Goal: Information Seeking & Learning: Learn about a topic

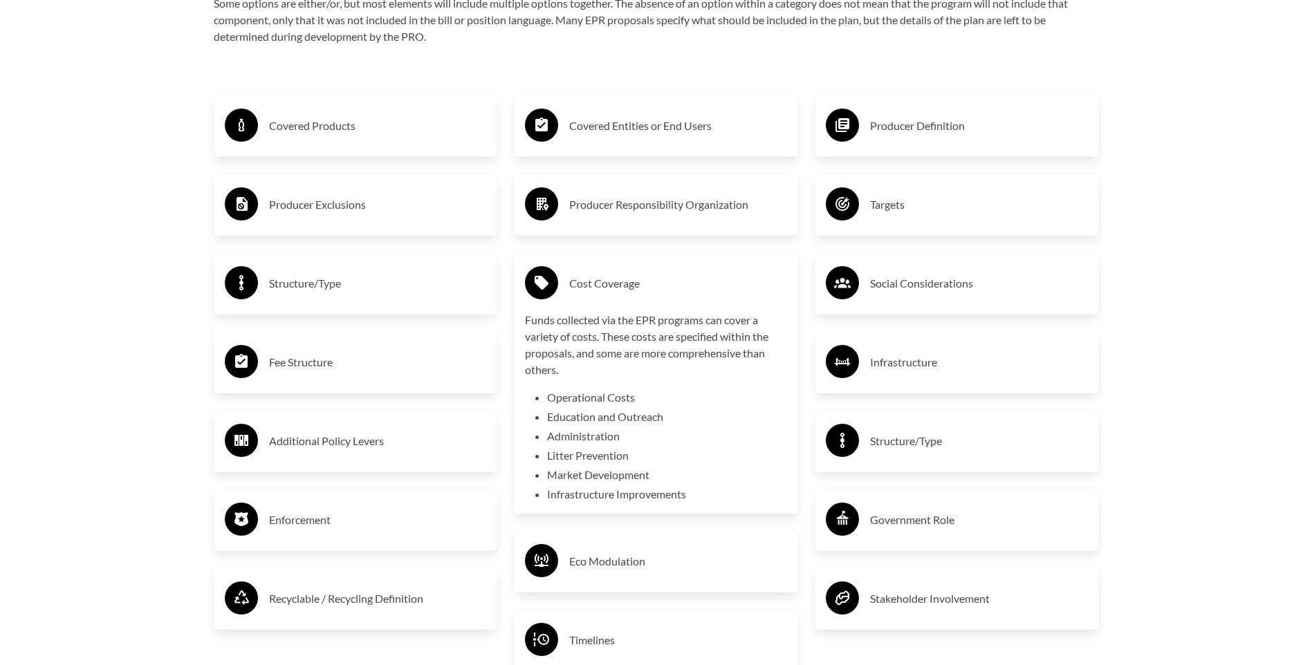
scroll to position [2420, 0]
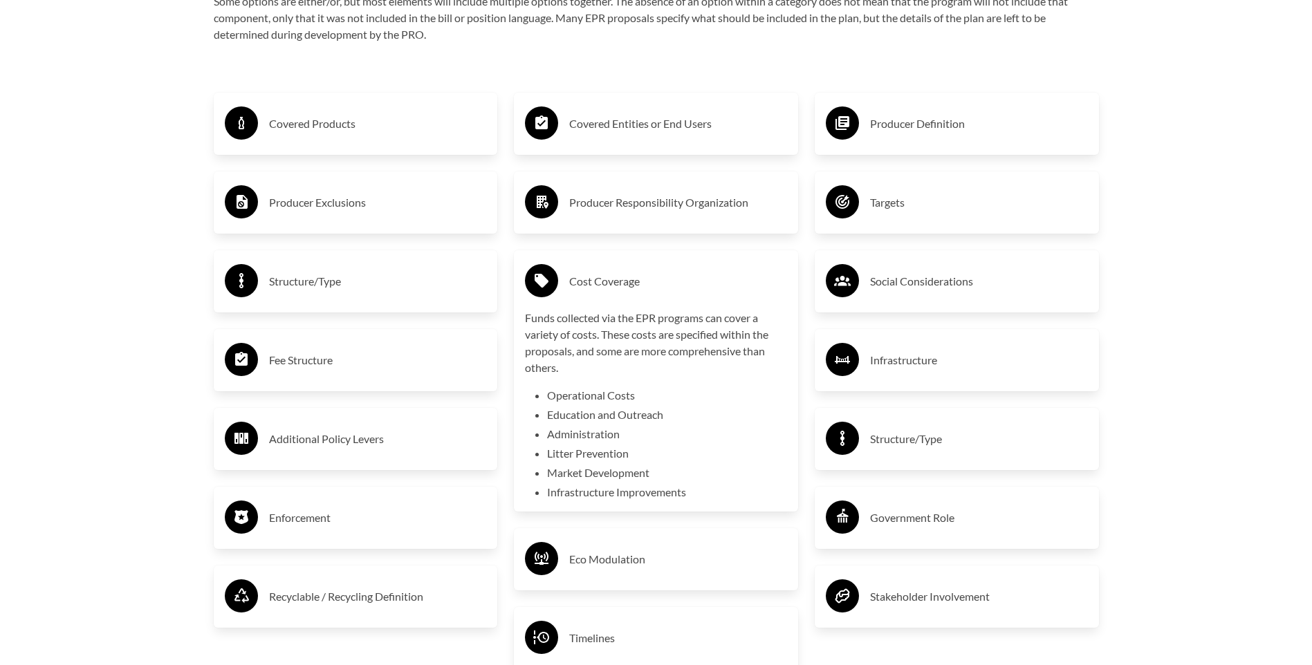
click at [688, 389] on div "Funds collected via the EPR programs can cover a variety of costs. These costs …" at bounding box center [656, 405] width 262 height 191
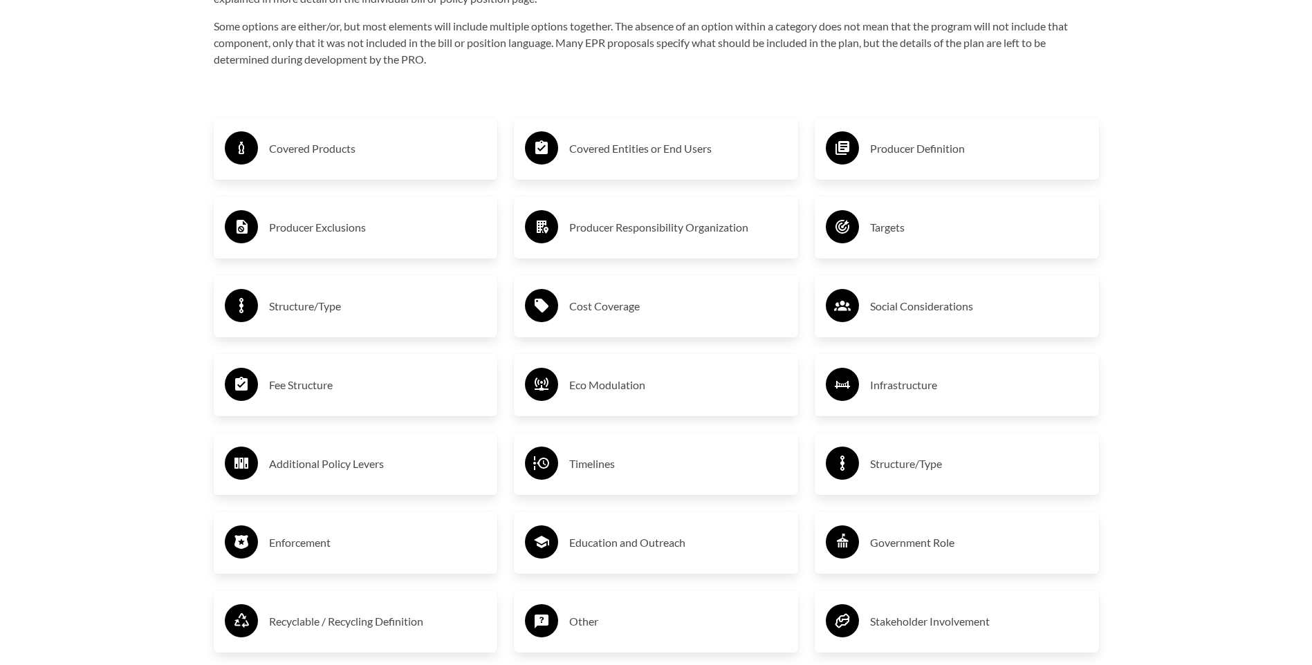
scroll to position [2351, 0]
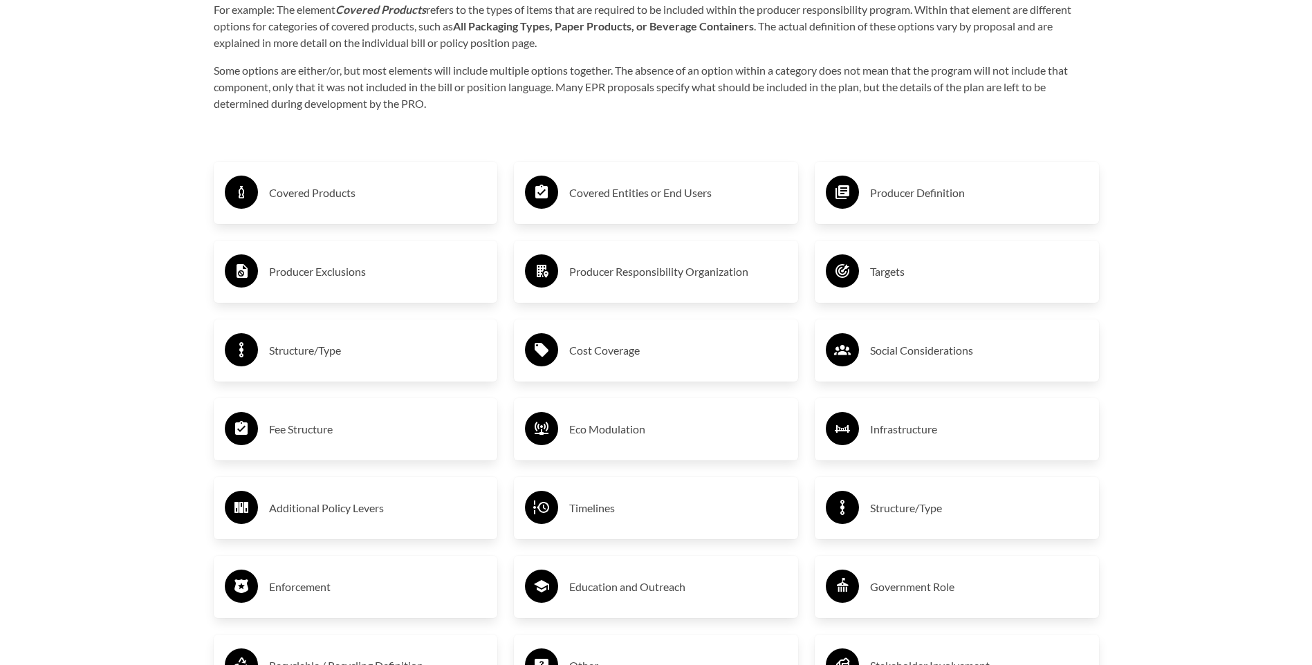
click at [389, 201] on h3 "Covered Products" at bounding box center [378, 193] width 218 height 22
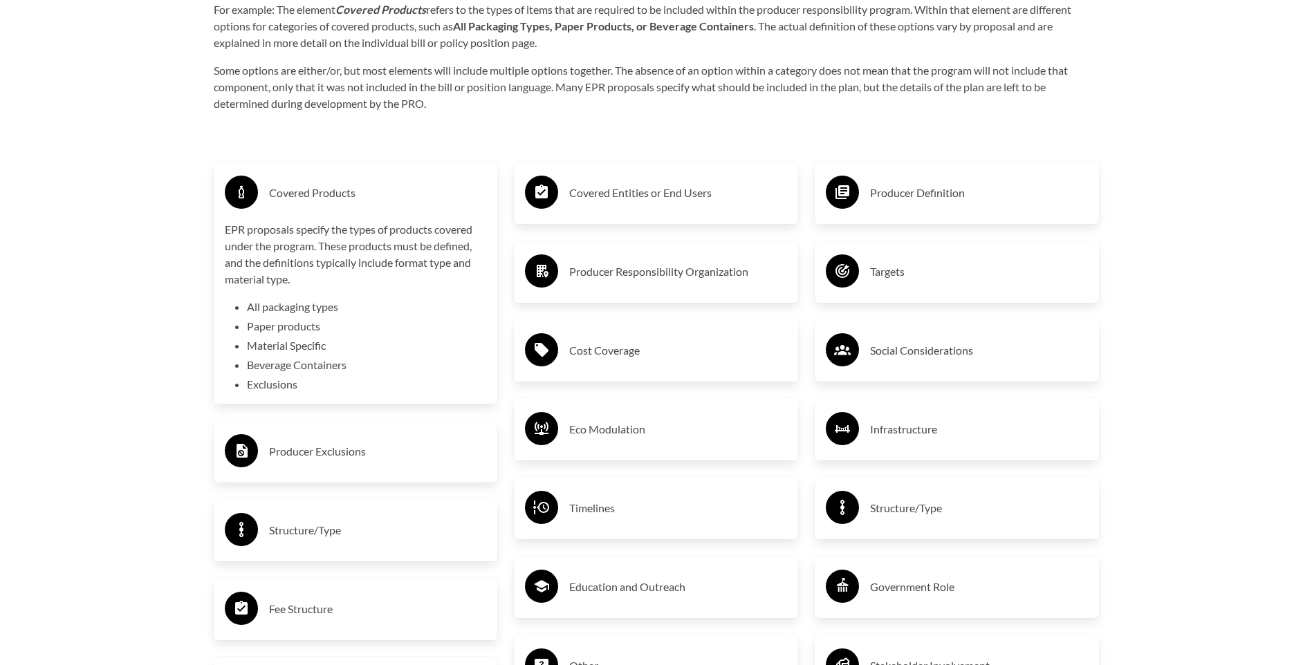
click at [391, 201] on h3 "Covered Products" at bounding box center [378, 193] width 218 height 22
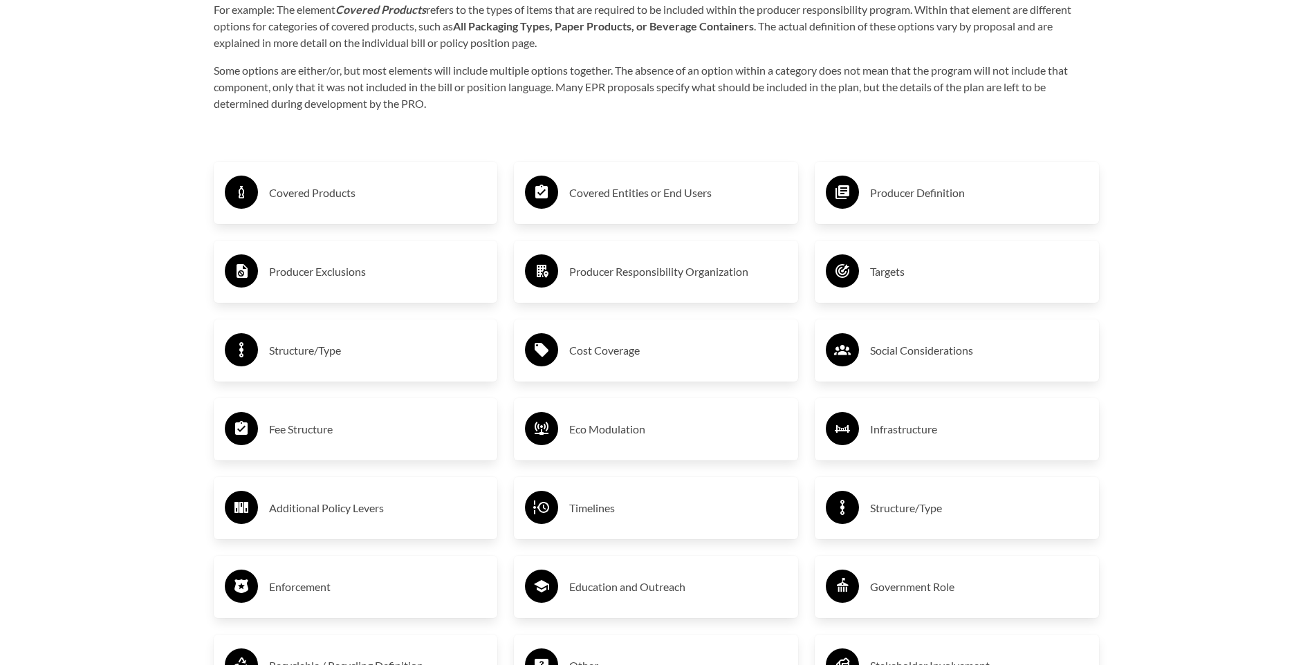
click at [397, 203] on h3 "Covered Products" at bounding box center [378, 193] width 218 height 22
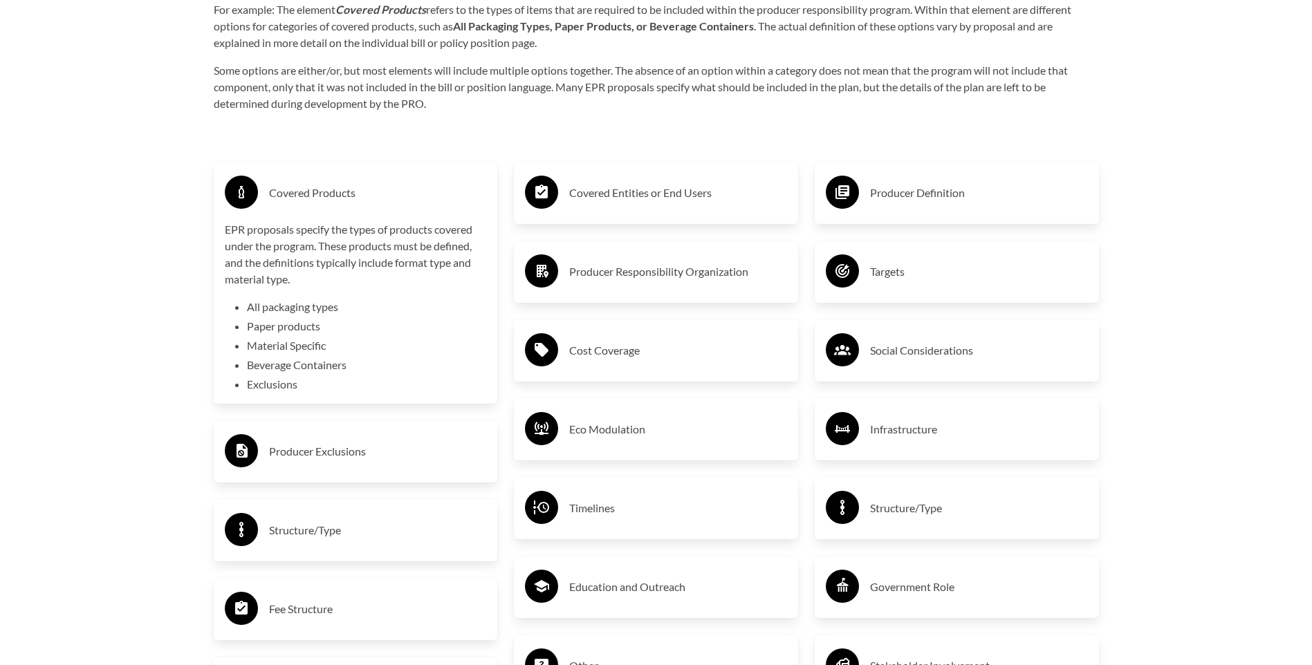
click at [315, 234] on p "EPR proposals specify the types of products covered under the program. These pr…" at bounding box center [356, 254] width 262 height 66
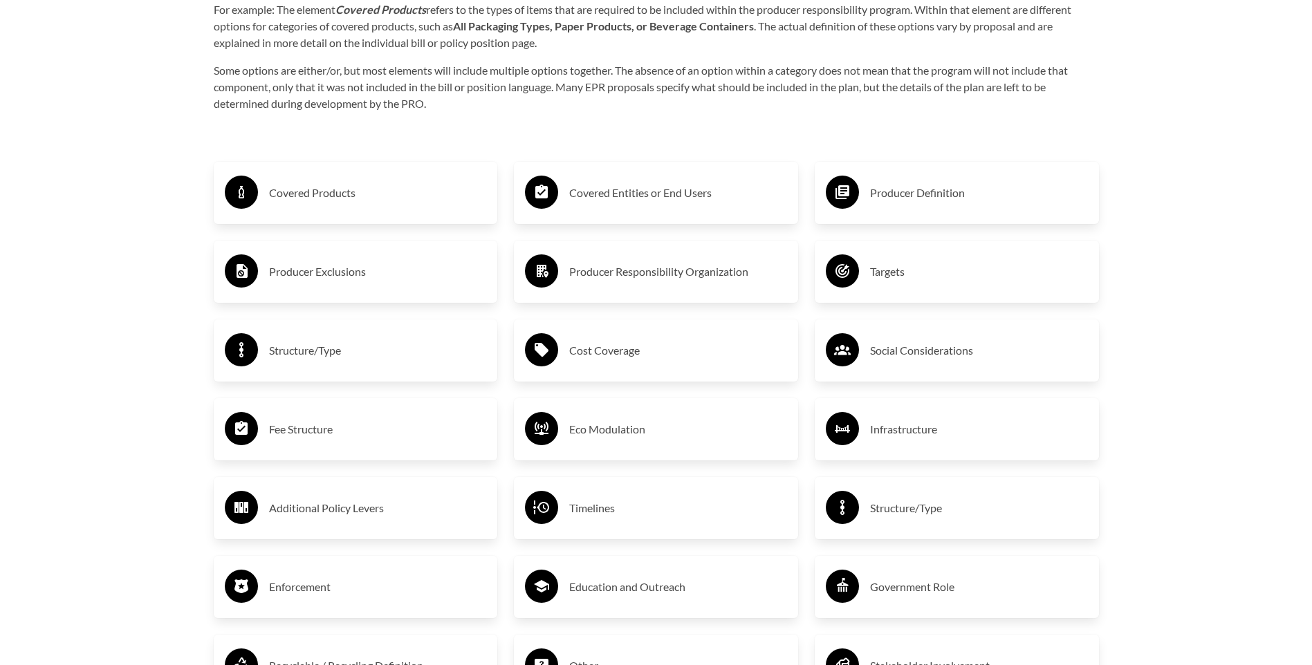
click at [317, 275] on h3 "Producer Exclusions" at bounding box center [378, 272] width 218 height 22
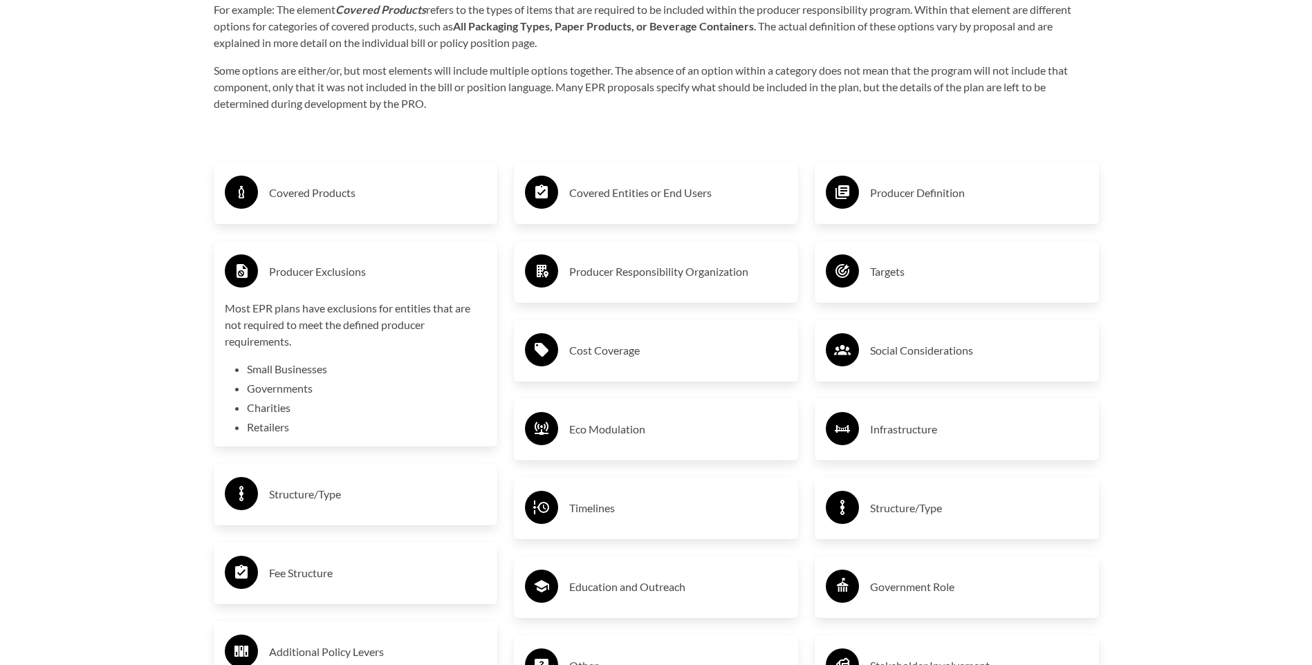
click at [419, 341] on p "Most EPR plans have exclusions for entities that are not required to meet the d…" at bounding box center [356, 325] width 262 height 50
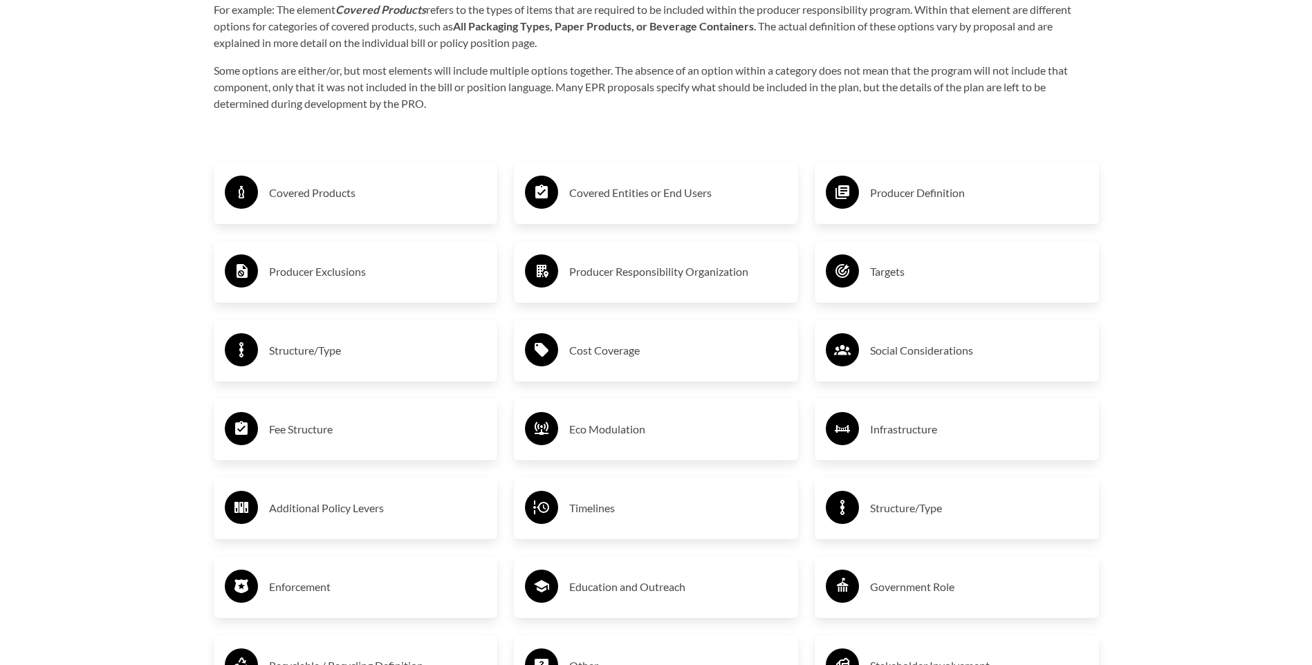
click at [617, 195] on h3 "Covered Entities or End Users" at bounding box center [678, 193] width 218 height 22
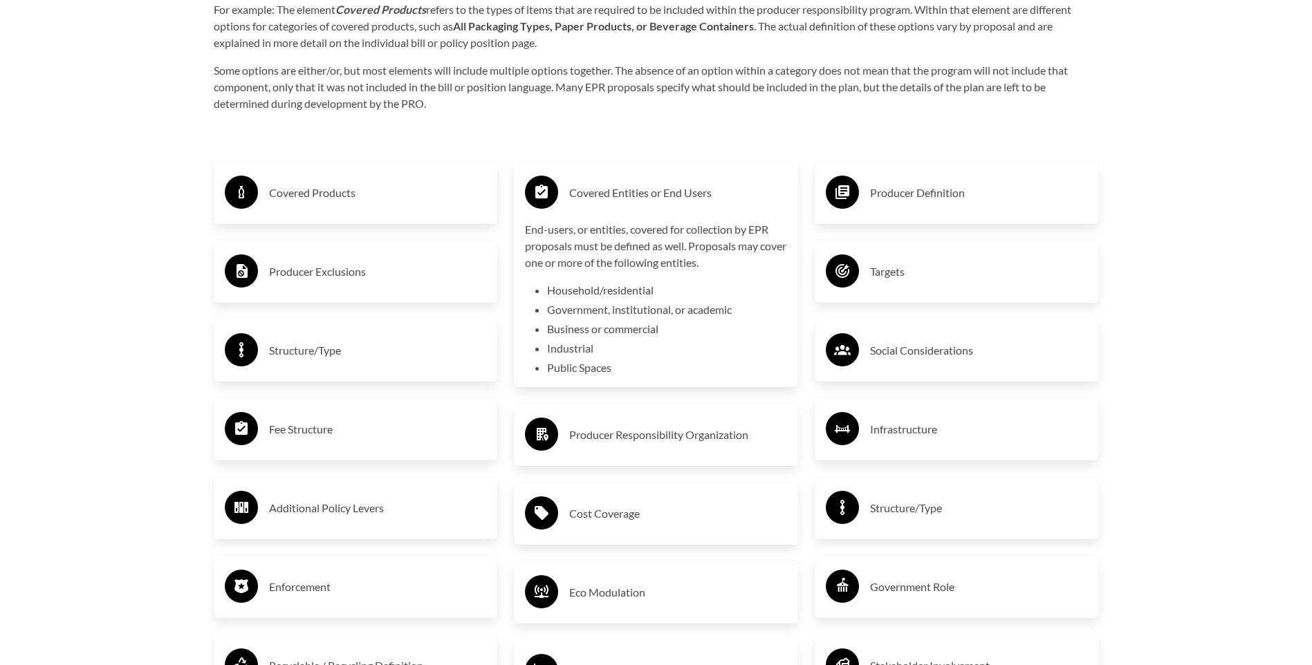
click at [591, 368] on li "Public Spaces" at bounding box center [667, 368] width 240 height 17
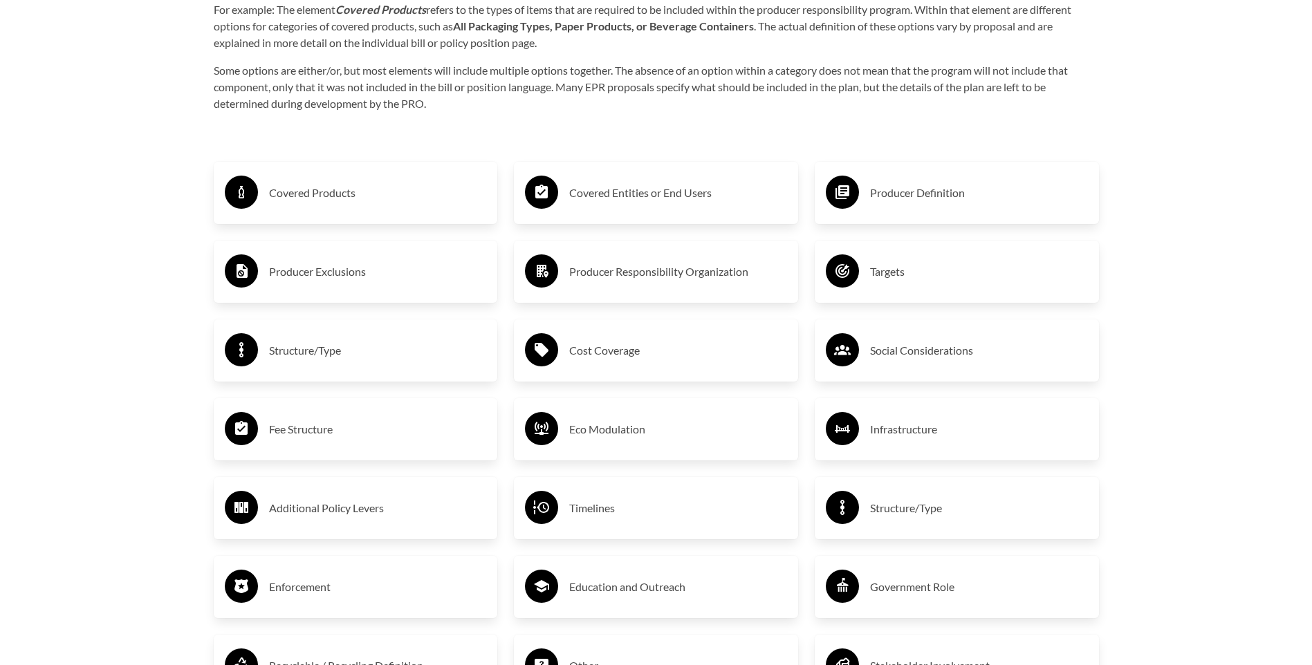
click at [333, 357] on h3 "Structure/Type" at bounding box center [378, 350] width 218 height 22
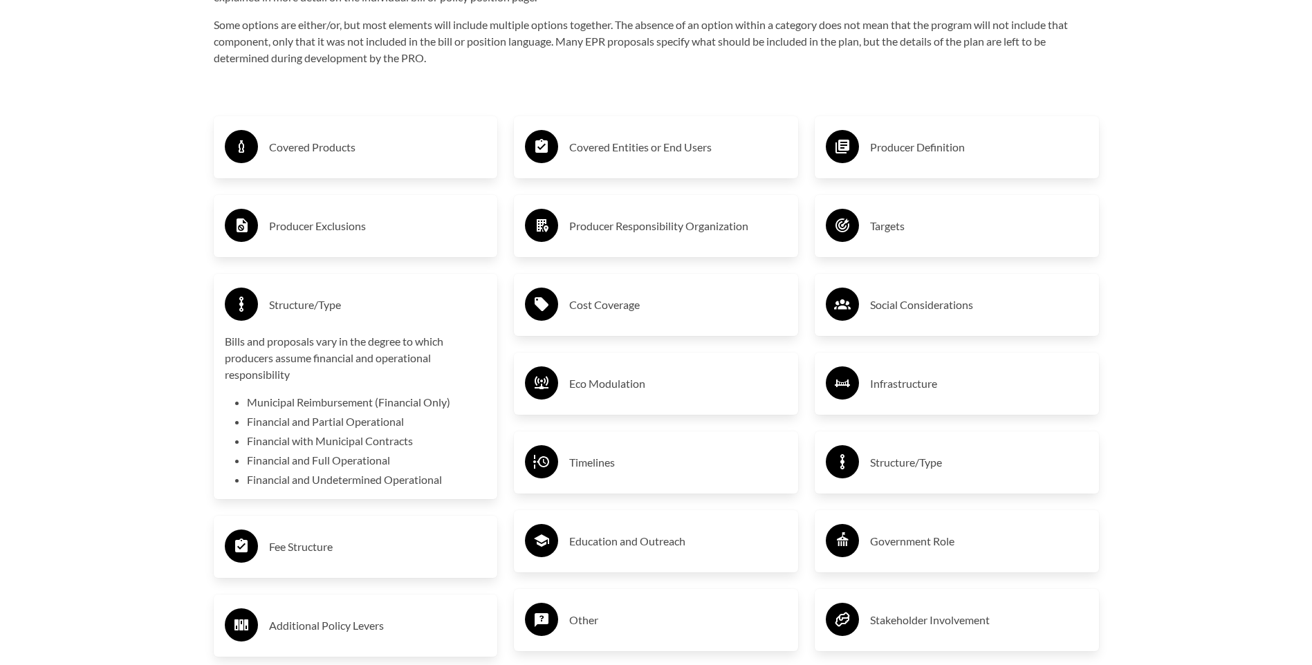
scroll to position [2420, 0]
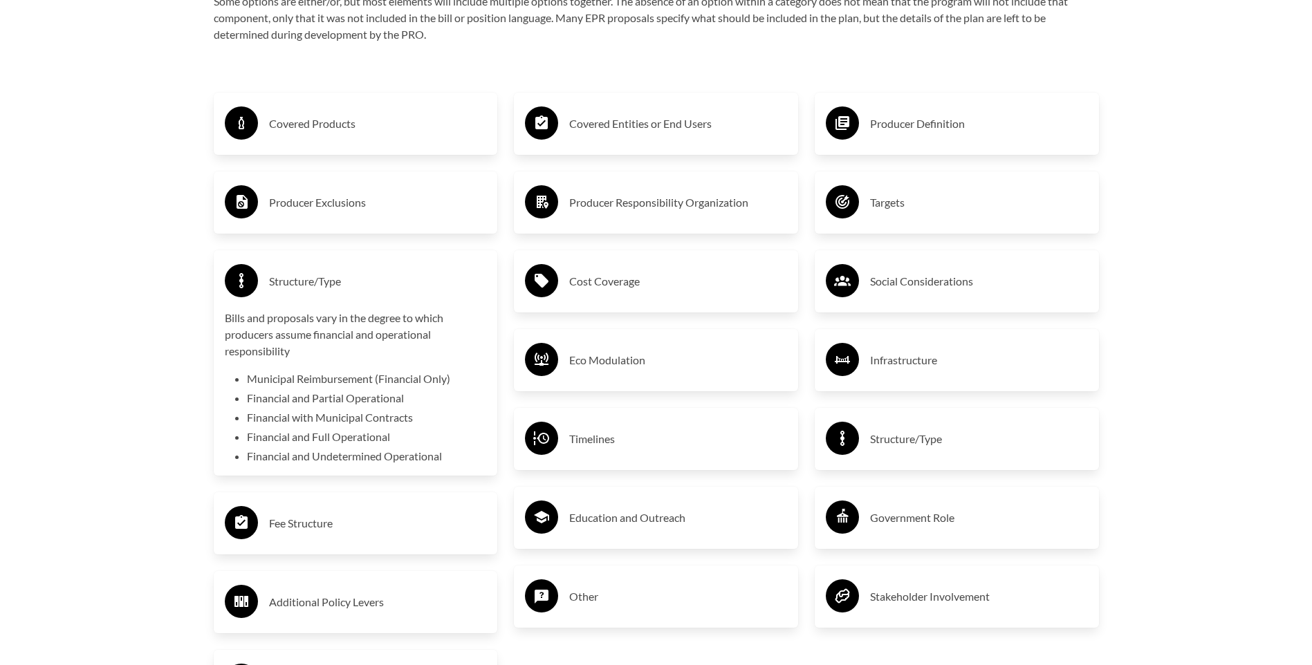
click at [392, 398] on li "Financial and Partial Operational" at bounding box center [367, 398] width 240 height 17
